Goal: Task Accomplishment & Management: Use online tool/utility

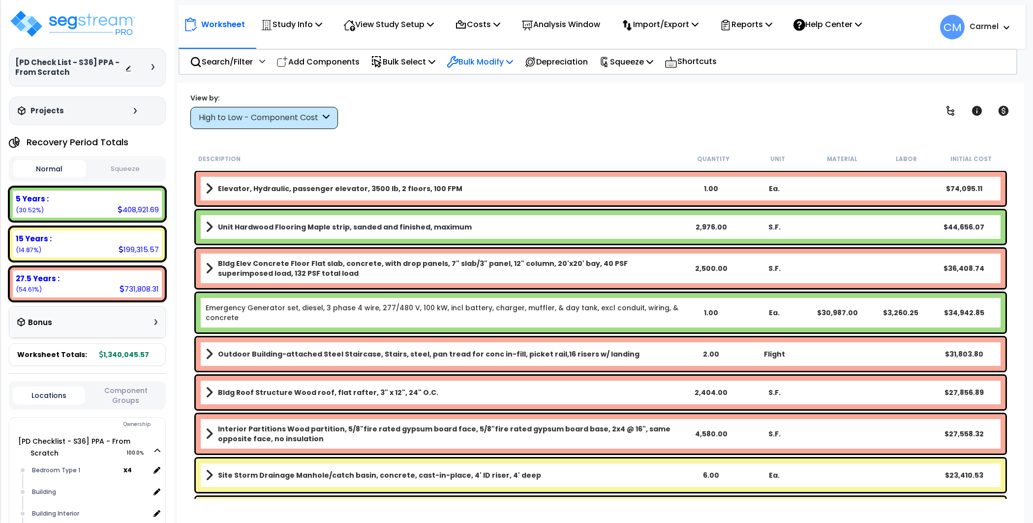
click at [479, 55] on p "Bulk Modify" at bounding box center [480, 61] width 66 height 13
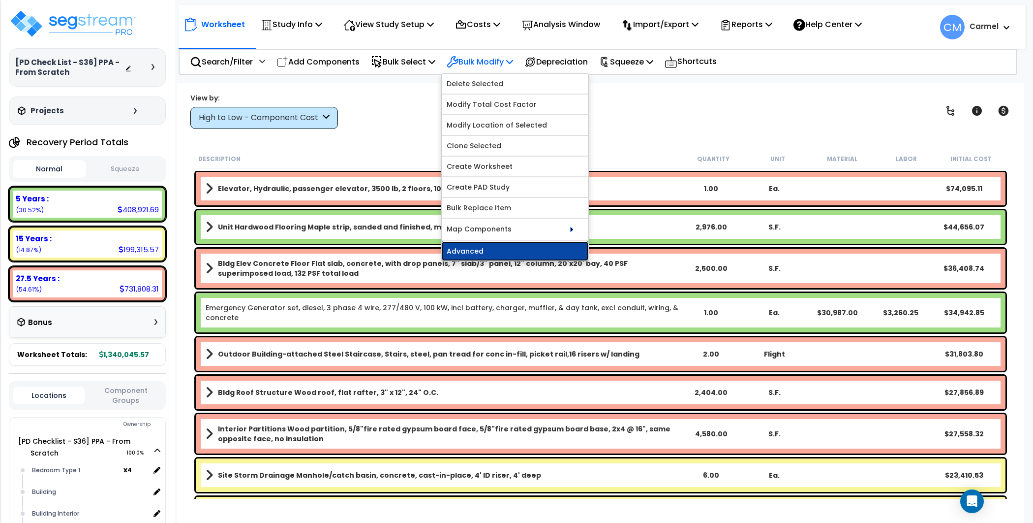
click at [510, 255] on link "Advanced" at bounding box center [515, 251] width 147 height 20
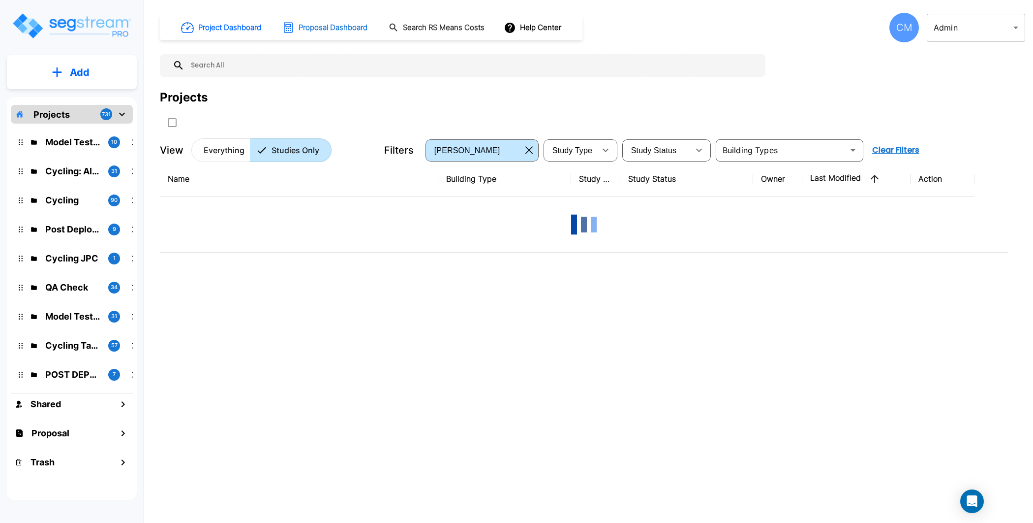
click at [348, 30] on h1 "Proposal Dashboard" at bounding box center [333, 27] width 69 height 11
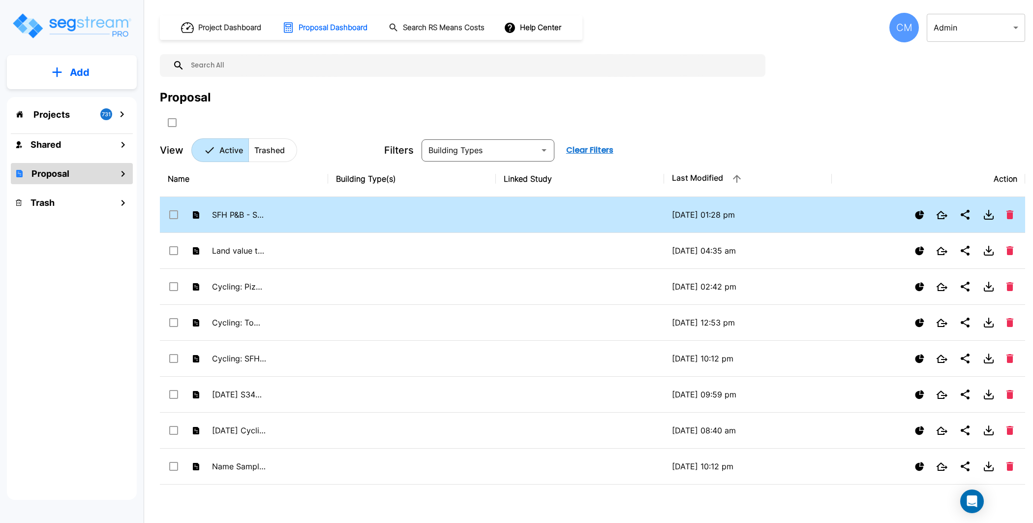
click at [267, 219] on td "SFH P&B - SS+WOOD" at bounding box center [244, 215] width 168 height 36
checkbox input "true"
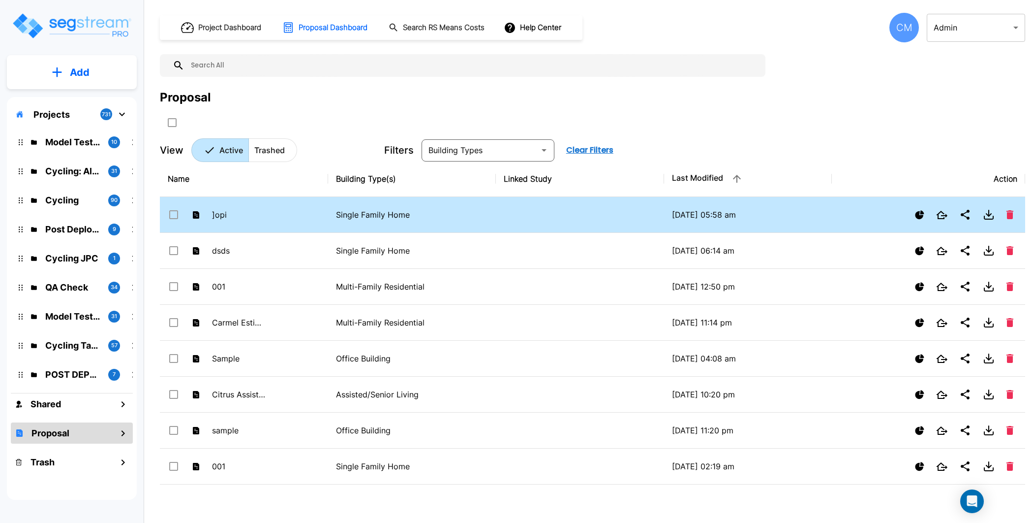
click at [555, 203] on td at bounding box center [580, 215] width 168 height 36
